Goal: Task Accomplishment & Management: Complete application form

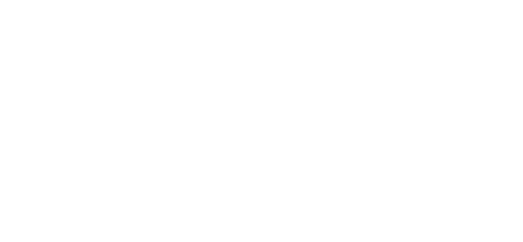
select select "*"
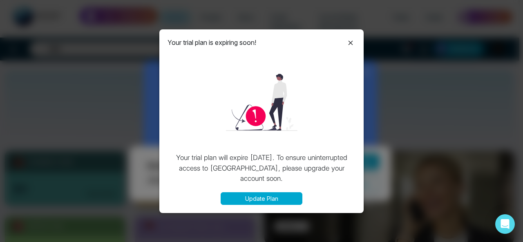
click at [352, 45] on icon at bounding box center [351, 43] width 10 height 10
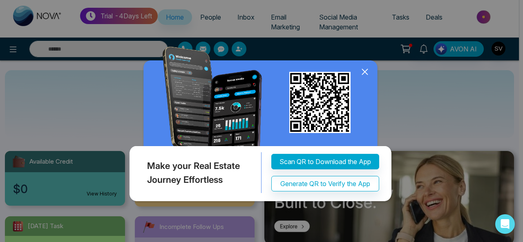
click at [366, 71] on icon at bounding box center [364, 71] width 5 height 5
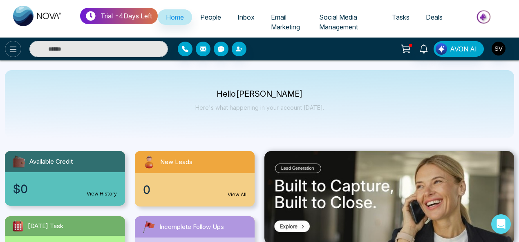
click at [7, 47] on button at bounding box center [13, 49] width 16 height 16
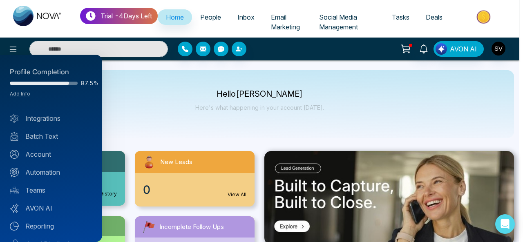
click at [189, 108] on div at bounding box center [261, 121] width 523 height 242
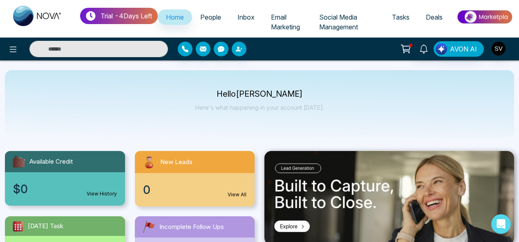
click at [219, 17] on span "People" at bounding box center [210, 17] width 21 height 8
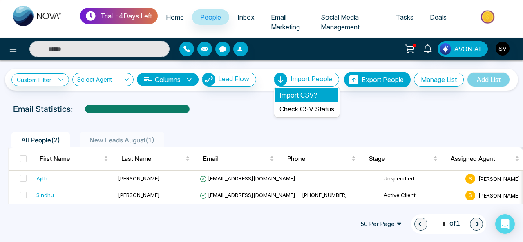
click at [302, 92] on li "Import CSV?" at bounding box center [306, 95] width 63 height 14
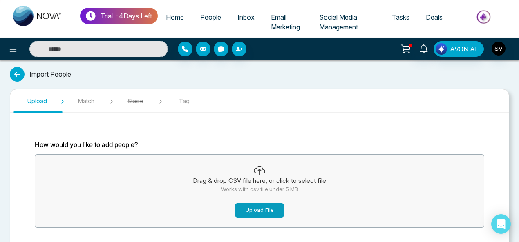
click at [254, 213] on button "Upload File" at bounding box center [259, 211] width 49 height 14
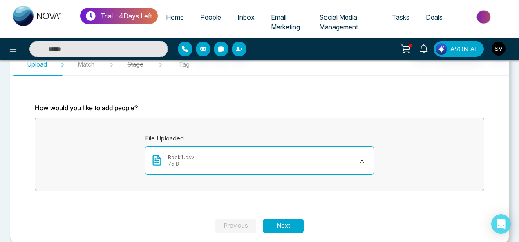
scroll to position [40, 0]
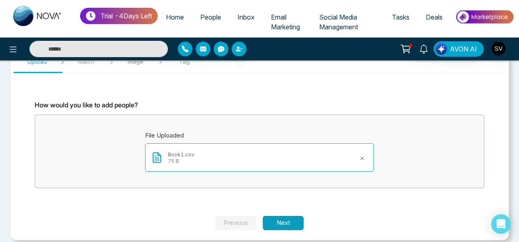
click at [283, 219] on button "Next" at bounding box center [283, 223] width 41 height 14
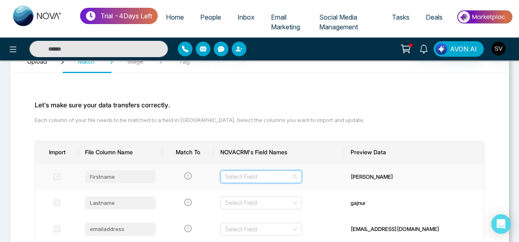
click at [262, 179] on input "search" at bounding box center [258, 177] width 66 height 12
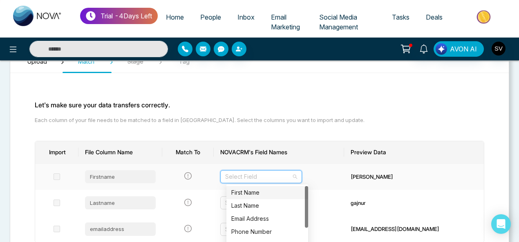
click at [252, 190] on div "First Name" at bounding box center [267, 192] width 72 height 9
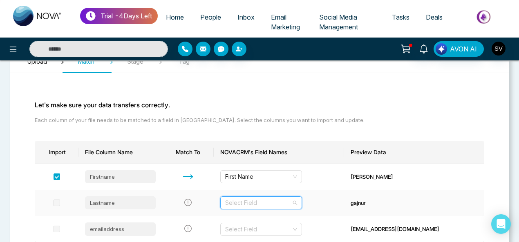
click at [255, 201] on input "search" at bounding box center [258, 203] width 66 height 12
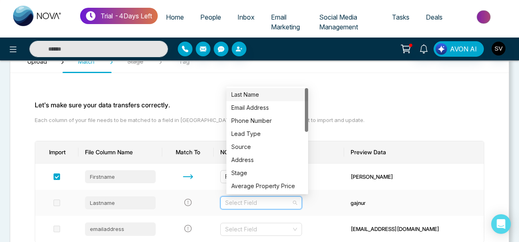
click at [254, 94] on div "Last Name" at bounding box center [267, 94] width 72 height 9
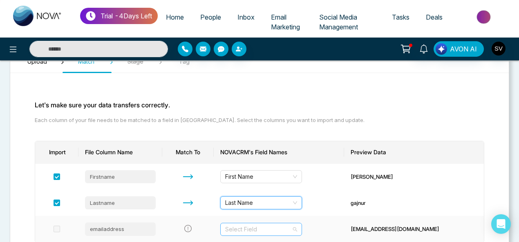
click at [260, 231] on input "search" at bounding box center [258, 230] width 66 height 12
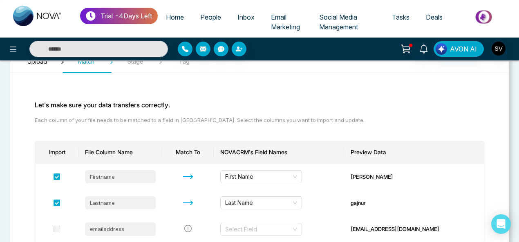
click at [260, 114] on body "Trial - 4 Days Left Home People Inbox Email Marketing Social Media Management T…" at bounding box center [259, 81] width 519 height 242
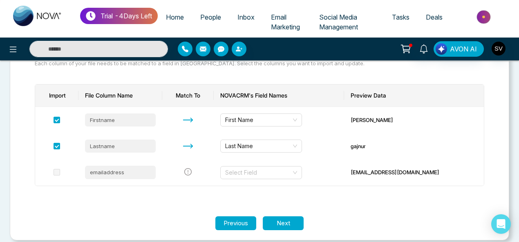
scroll to position [104, 0]
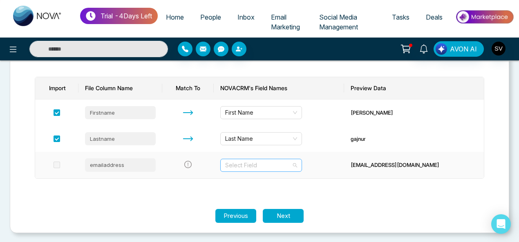
click at [262, 162] on input "search" at bounding box center [258, 165] width 66 height 12
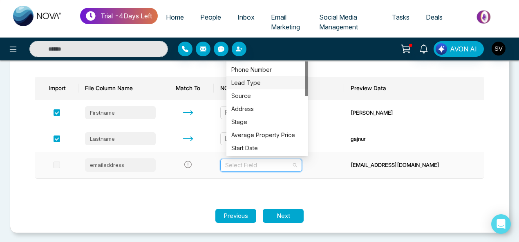
drag, startPoint x: 307, startPoint y: 77, endPoint x: 307, endPoint y: 68, distance: 9.0
click at [307, 68] on div at bounding box center [306, 73] width 3 height 46
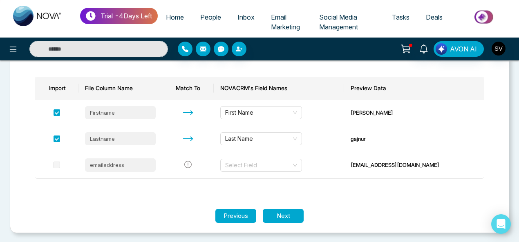
drag, startPoint x: 518, startPoint y: 106, endPoint x: 516, endPoint y: 94, distance: 12.5
click at [516, 94] on div "Import People Upload Match Stage Tag Let's make sure your data transfers correc…" at bounding box center [259, 100] width 519 height 286
click at [284, 213] on button "Next" at bounding box center [283, 216] width 41 height 14
click at [268, 168] on input "search" at bounding box center [258, 165] width 66 height 12
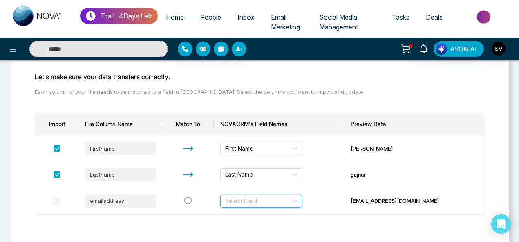
scroll to position [61, 0]
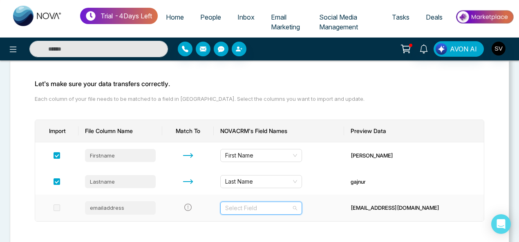
click at [280, 213] on input "search" at bounding box center [258, 208] width 66 height 12
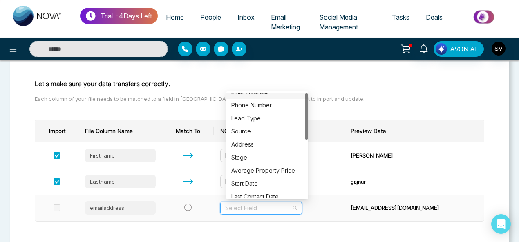
scroll to position [0, 0]
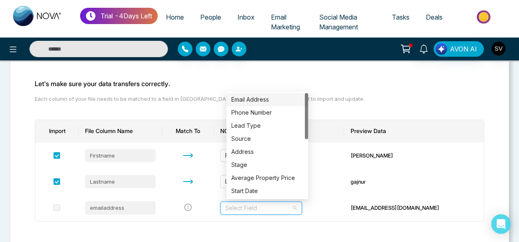
drag, startPoint x: 305, startPoint y: 97, endPoint x: 301, endPoint y: 85, distance: 12.7
click at [301, 85] on body "Trial - 4 Days Left Home People Inbox Email Marketing Social Media Management T…" at bounding box center [259, 60] width 519 height 242
click at [268, 113] on div "Phone Number" at bounding box center [267, 112] width 72 height 9
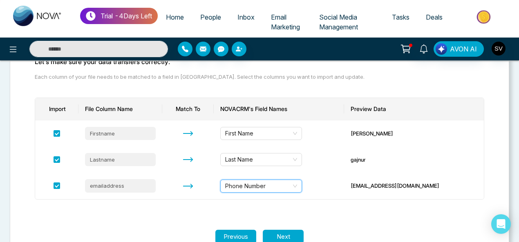
scroll to position [89, 0]
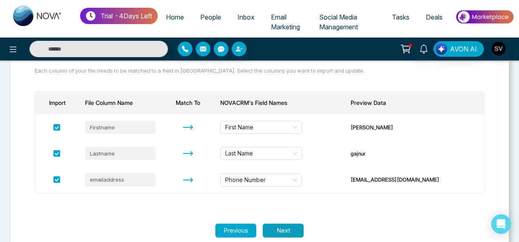
click at [297, 225] on button "Next" at bounding box center [283, 231] width 41 height 14
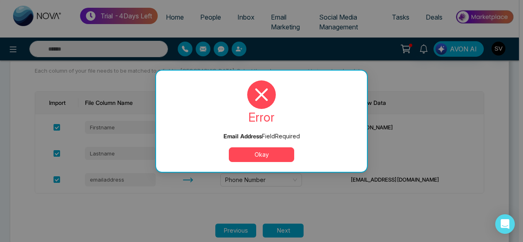
click at [279, 155] on button "Okay" at bounding box center [261, 155] width 65 height 15
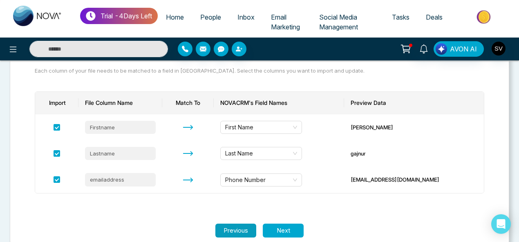
click at [245, 231] on button "Previous" at bounding box center [235, 231] width 41 height 14
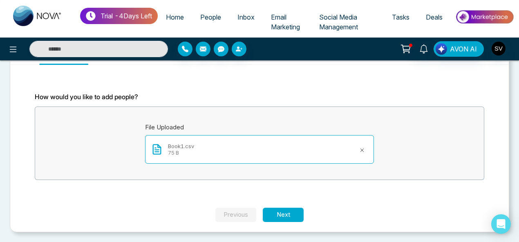
scroll to position [47, 0]
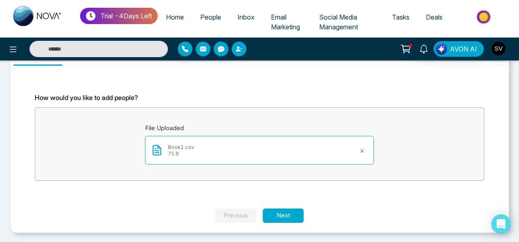
click at [240, 48] on icon "button" at bounding box center [239, 49] width 7 height 7
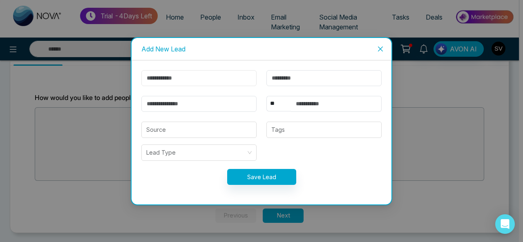
click at [201, 80] on input "text" at bounding box center [198, 78] width 115 height 16
type input "******"
type input "********"
type input "**********"
select select "***"
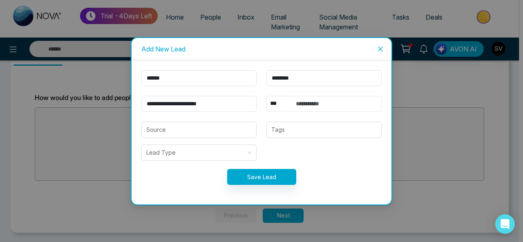
type input "**********"
drag, startPoint x: 345, startPoint y: 104, endPoint x: 262, endPoint y: 103, distance: 83.0
click at [262, 103] on div "**********" at bounding box center [324, 104] width 125 height 16
drag, startPoint x: 177, startPoint y: 80, endPoint x: 101, endPoint y: 80, distance: 76.0
click at [101, 80] on div "**********" at bounding box center [261, 121] width 523 height 242
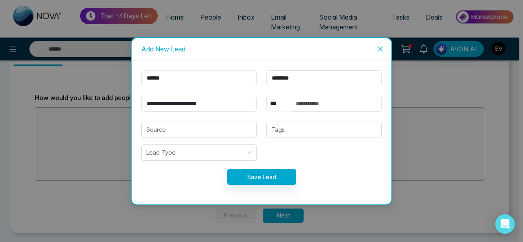
type input "******"
drag, startPoint x: 308, startPoint y: 77, endPoint x: 236, endPoint y: 78, distance: 71.9
click at [236, 78] on form "**********" at bounding box center [262, 132] width 250 height 125
type input "**"
drag, startPoint x: 188, startPoint y: 103, endPoint x: 68, endPoint y: 103, distance: 120.2
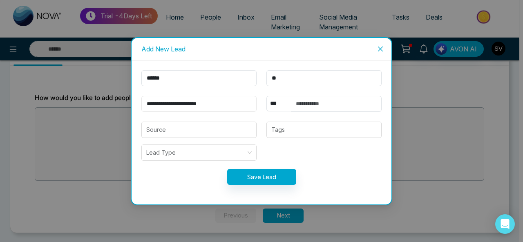
click at [68, 103] on div "**********" at bounding box center [261, 121] width 523 height 242
type input "**********"
click at [251, 172] on button "Save Lead" at bounding box center [261, 177] width 69 height 16
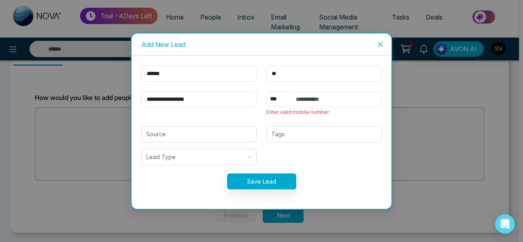
click at [321, 98] on input "text" at bounding box center [336, 100] width 91 height 16
click at [383, 44] on icon "close" at bounding box center [380, 44] width 7 height 7
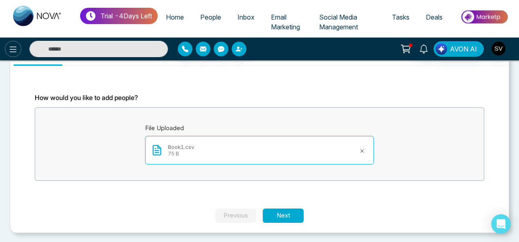
click at [11, 47] on icon at bounding box center [13, 50] width 7 height 6
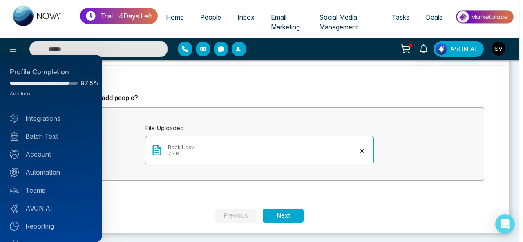
click at [213, 20] on div at bounding box center [261, 121] width 523 height 242
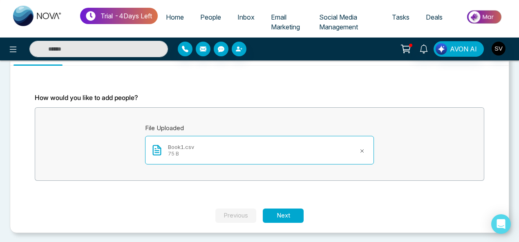
click at [213, 14] on span "People" at bounding box center [210, 17] width 21 height 8
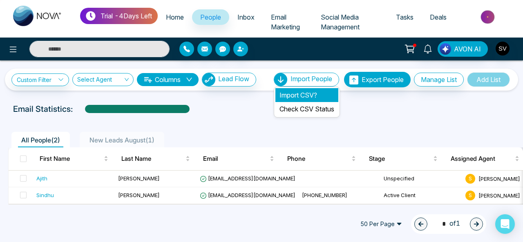
click at [286, 94] on li "Import CSV?" at bounding box center [306, 95] width 63 height 14
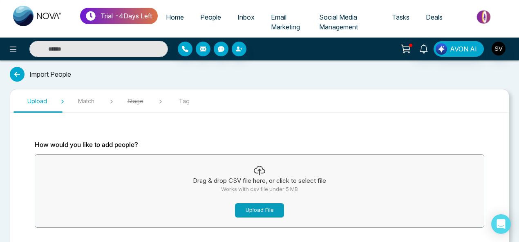
click at [257, 209] on button "Upload File" at bounding box center [259, 211] width 49 height 14
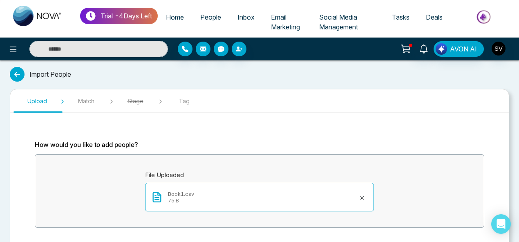
scroll to position [47, 0]
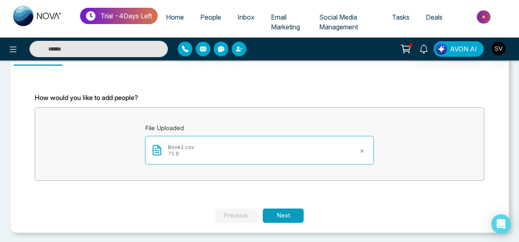
click at [286, 217] on button "Next" at bounding box center [283, 216] width 41 height 14
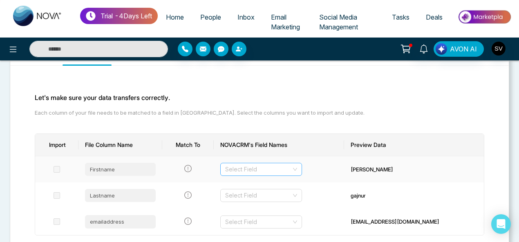
click at [243, 171] on input "search" at bounding box center [258, 169] width 66 height 12
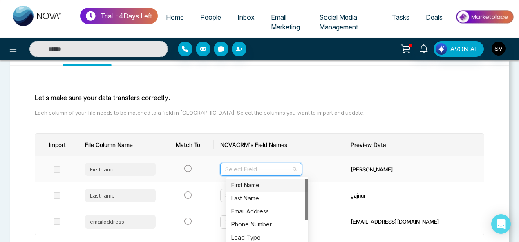
click at [247, 181] on div "First Name" at bounding box center [267, 185] width 72 height 9
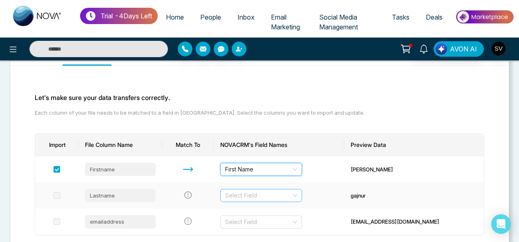
click at [254, 190] on input "search" at bounding box center [258, 196] width 66 height 12
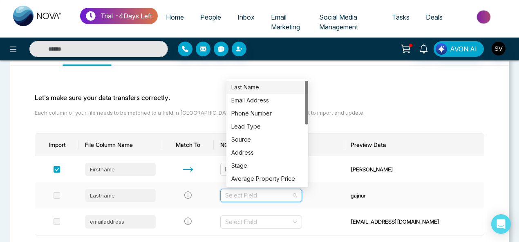
click at [245, 91] on div "Last Name" at bounding box center [267, 87] width 72 height 9
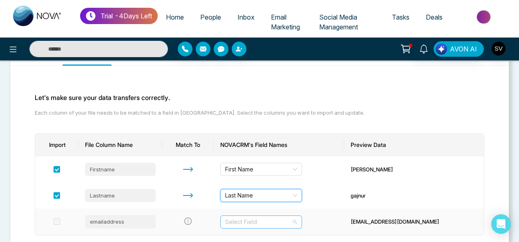
click at [244, 222] on input "search" at bounding box center [258, 222] width 66 height 12
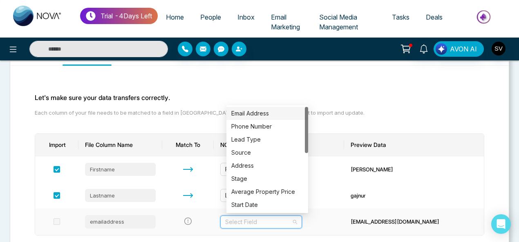
click at [251, 112] on div "Email Address" at bounding box center [267, 113] width 72 height 9
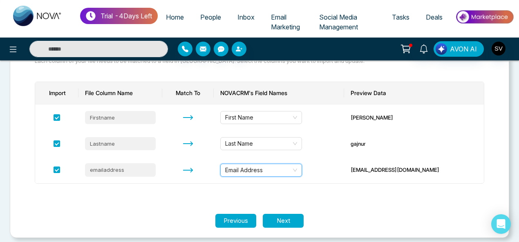
scroll to position [104, 0]
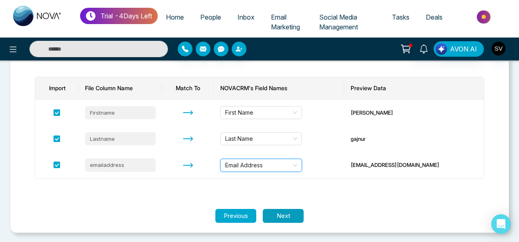
click at [283, 215] on button "Next" at bounding box center [283, 216] width 41 height 14
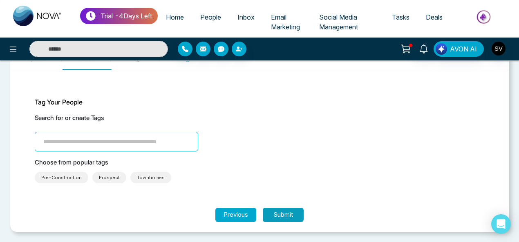
scroll to position [41, 0]
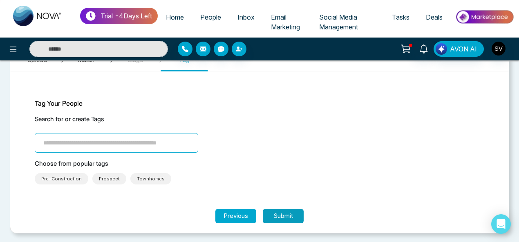
click at [283, 215] on button "Submit" at bounding box center [283, 216] width 41 height 14
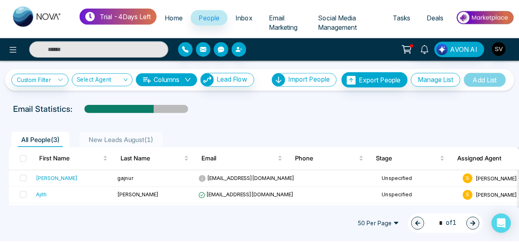
scroll to position [16, 0]
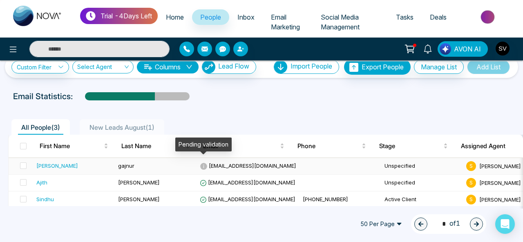
click at [204, 163] on icon at bounding box center [204, 167] width 8 height 8
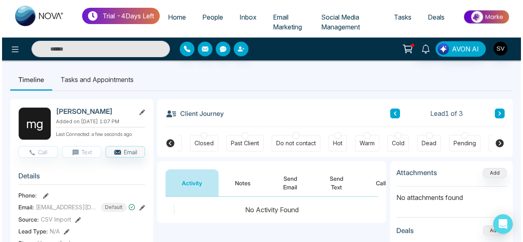
scroll to position [0, 285]
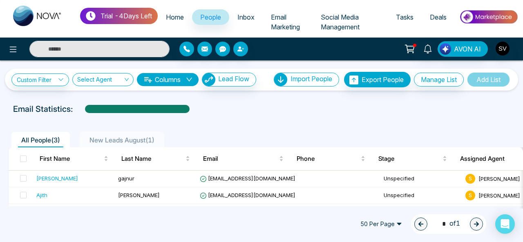
drag, startPoint x: 254, startPoint y: 109, endPoint x: 229, endPoint y: 115, distance: 25.6
click at [229, 115] on div at bounding box center [261, 116] width 513 height 3
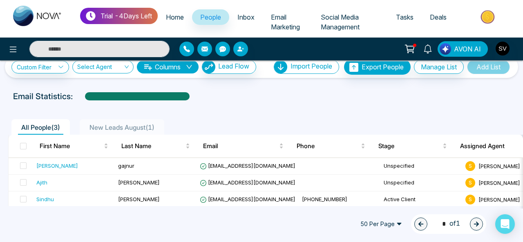
scroll to position [16, 0]
